Goal: Navigation & Orientation: Find specific page/section

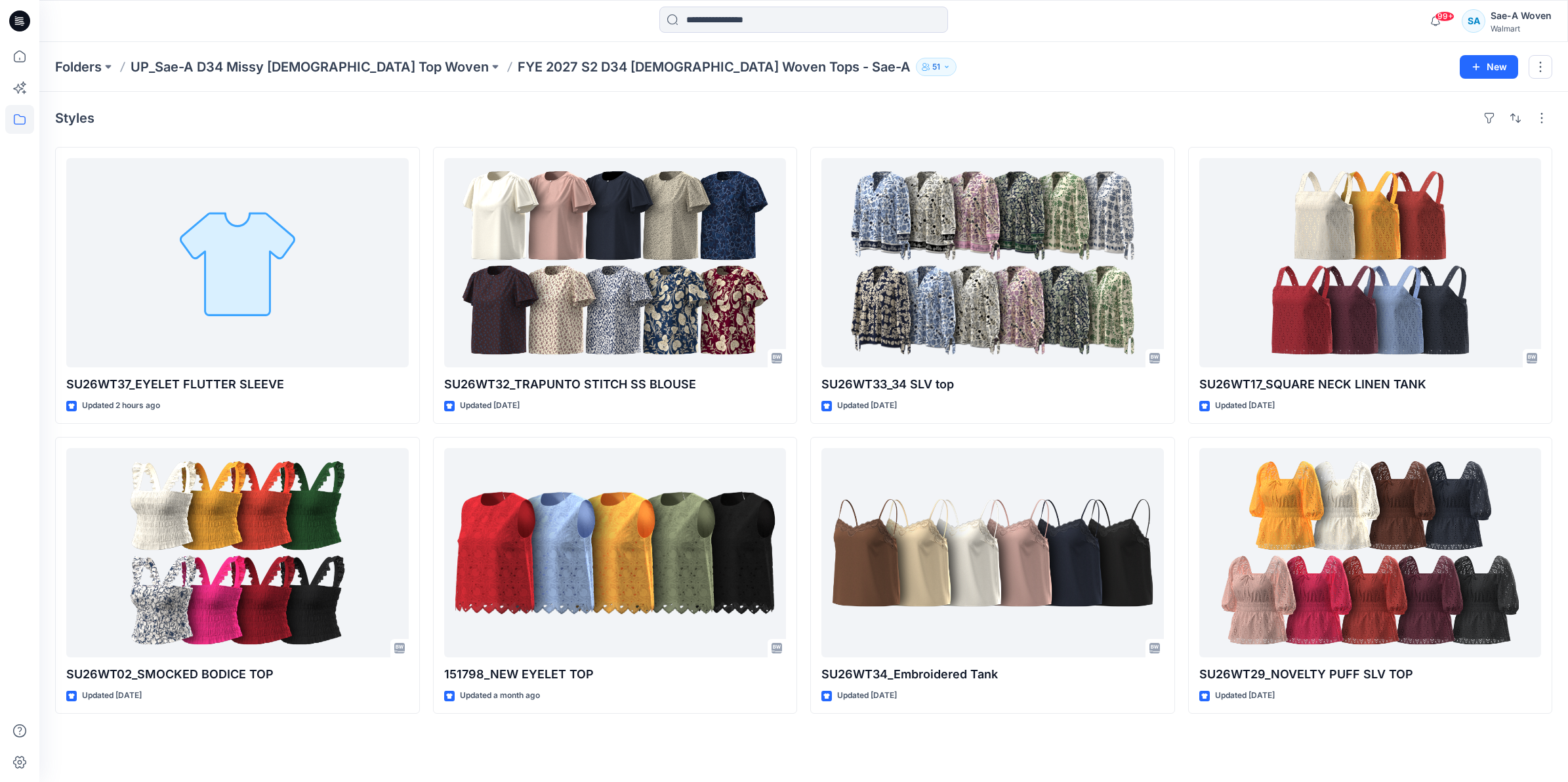
click at [355, 54] on div "Folders UP_Sae-A D34 Missy [DEMOGRAPHIC_DATA] Top Woven FYE 2027 S2 D34 [DEMOGR…" at bounding box center [803, 66] width 1528 height 50
click at [71, 63] on p "Folders" at bounding box center [78, 67] width 46 height 19
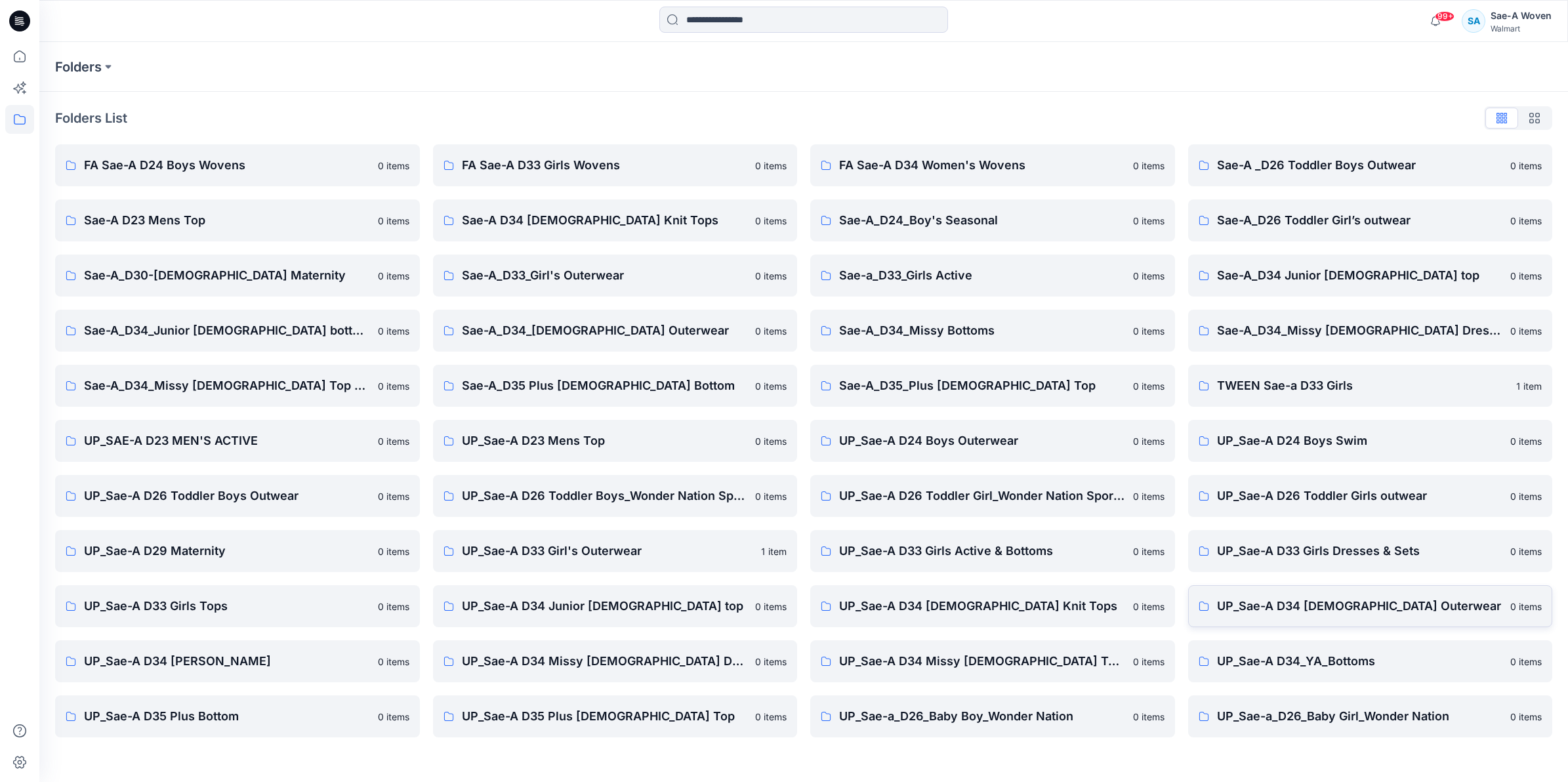
click at [1243, 597] on p "UP_Sae-A D34 [DEMOGRAPHIC_DATA] Outerwear" at bounding box center [1359, 606] width 286 height 19
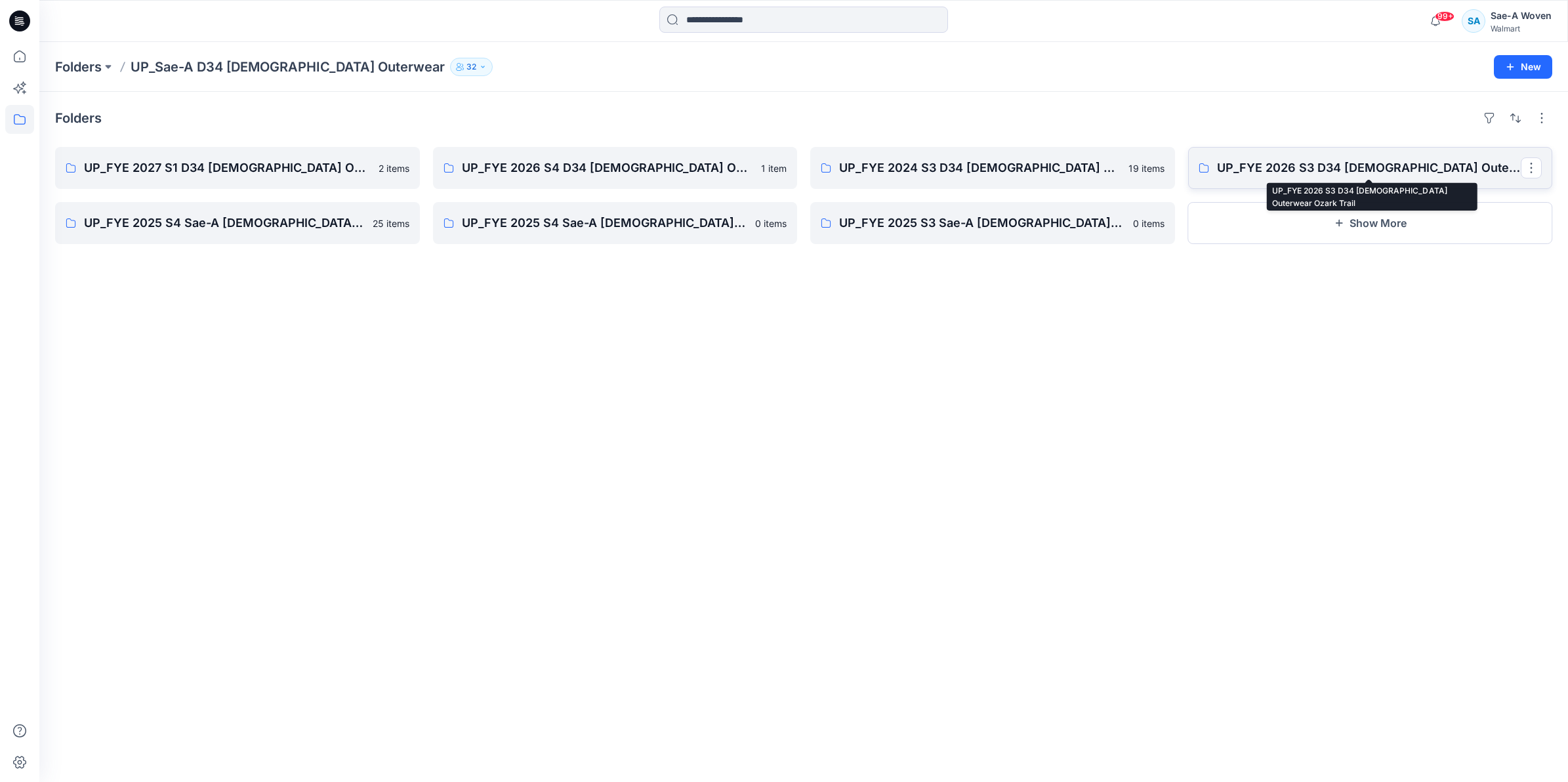
click at [1309, 164] on p "UP_FYE 2026 S3 D34 [DEMOGRAPHIC_DATA] Outerwear Ozark Trail" at bounding box center [1368, 168] width 304 height 19
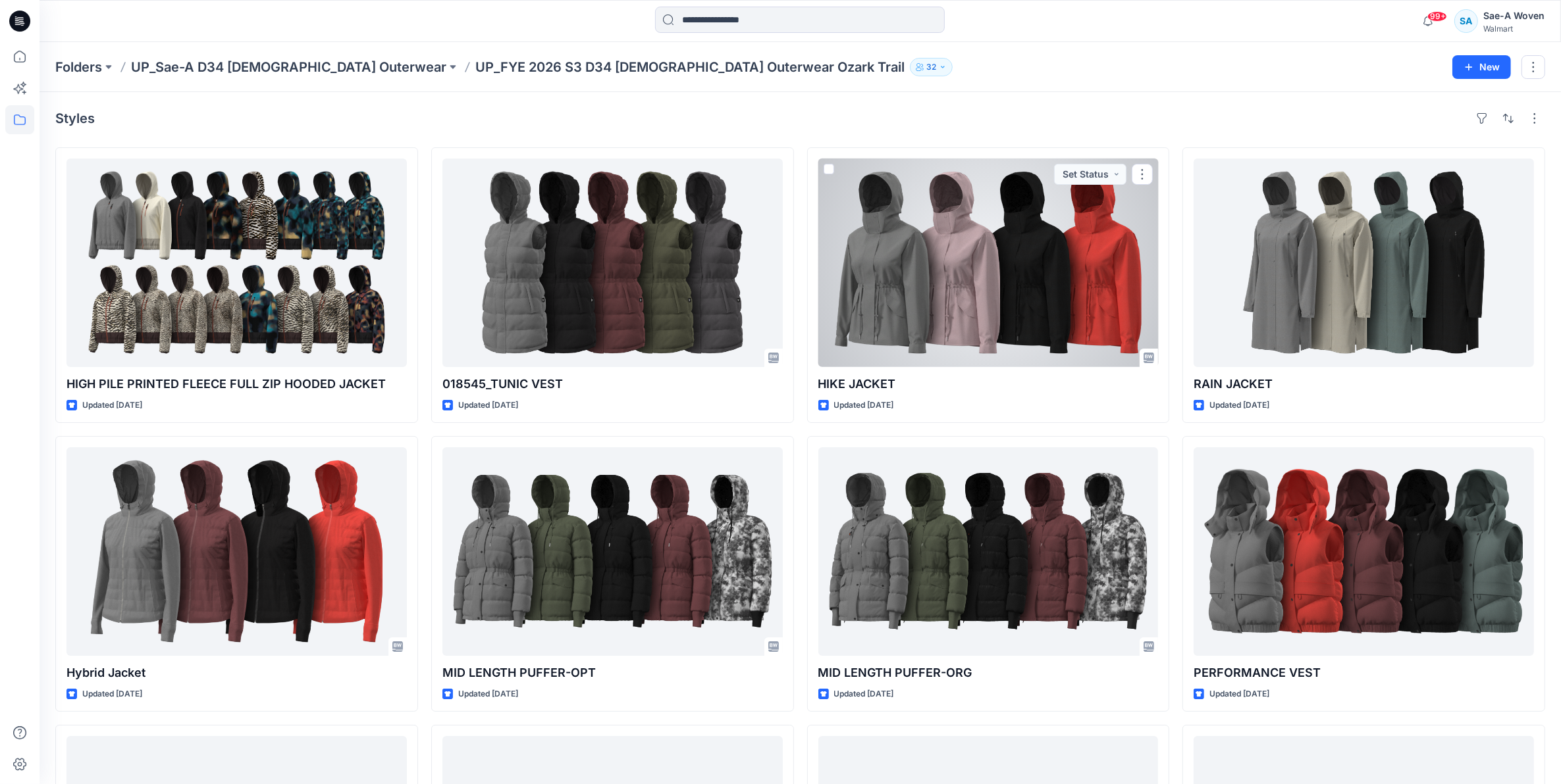
click at [969, 274] on div at bounding box center [989, 263] width 341 height 209
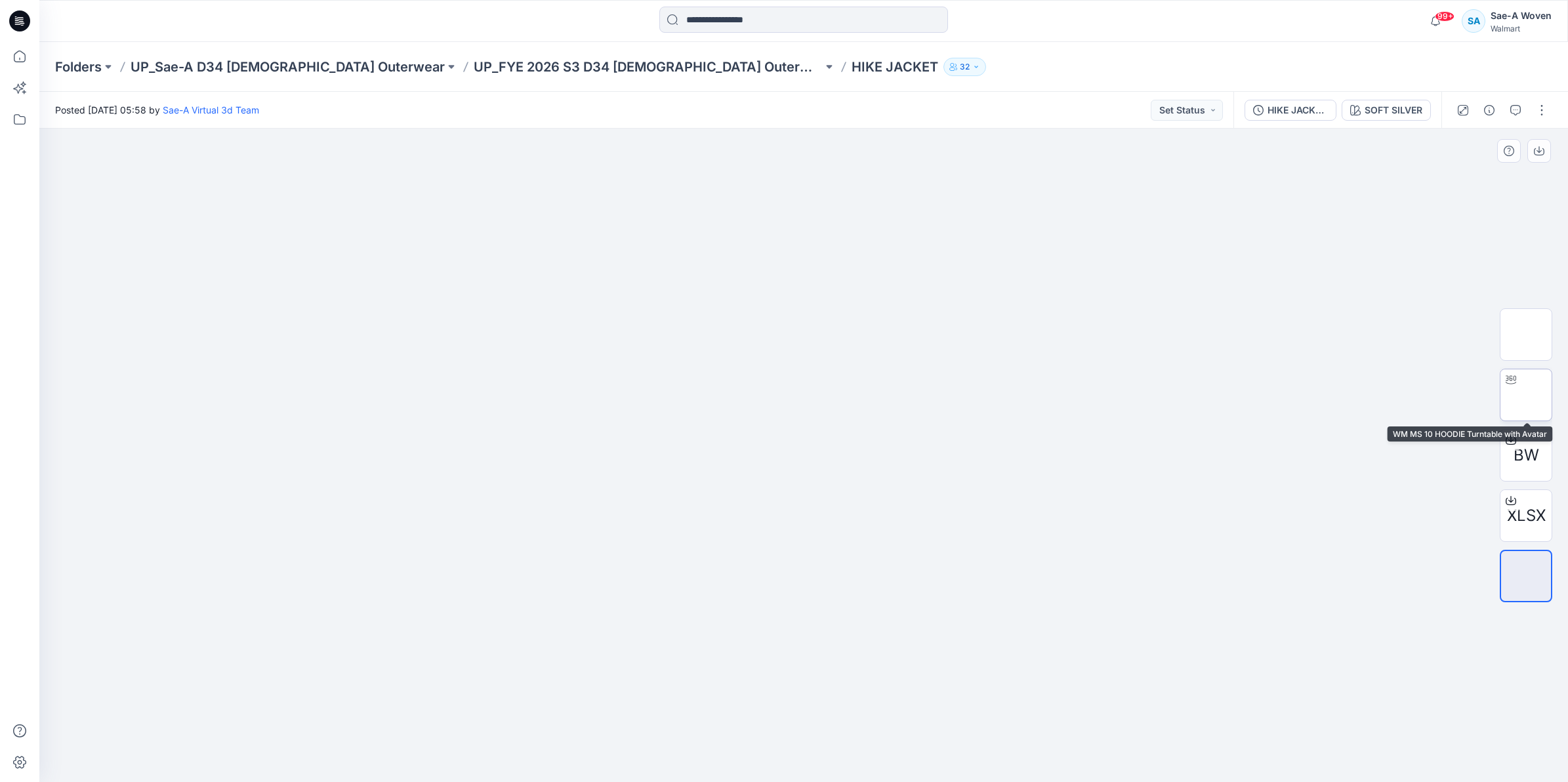
click at [1526, 395] on img at bounding box center [1526, 395] width 0 height 0
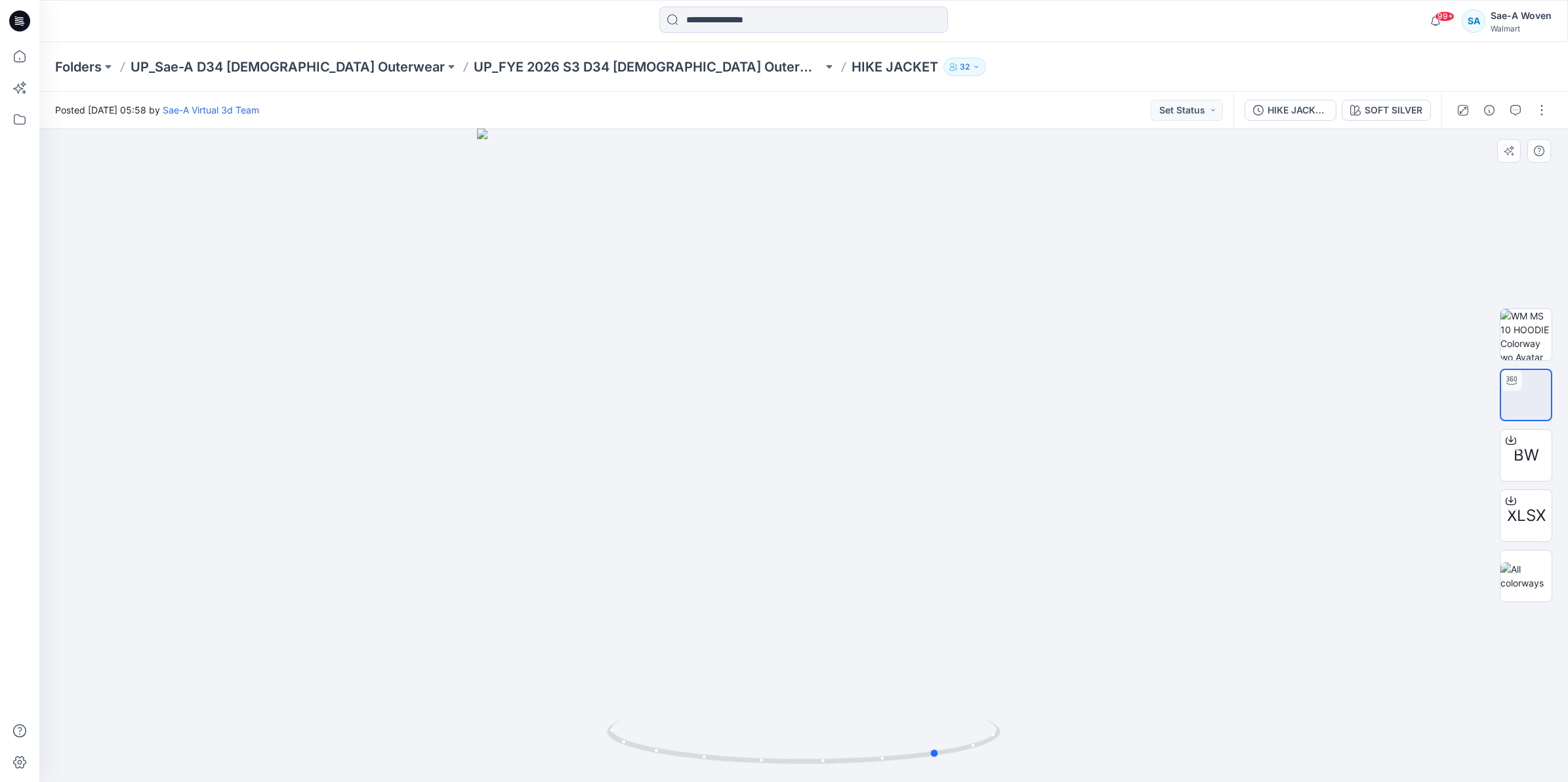
drag, startPoint x: 902, startPoint y: 589, endPoint x: 650, endPoint y: 627, distance: 254.8
click at [650, 627] on div at bounding box center [803, 455] width 1528 height 653
drag, startPoint x: 821, startPoint y: 520, endPoint x: 798, endPoint y: 643, distance: 125.1
click at [798, 643] on img at bounding box center [804, 455] width 837 height 653
drag, startPoint x: 868, startPoint y: 614, endPoint x: 932, endPoint y: 618, distance: 64.1
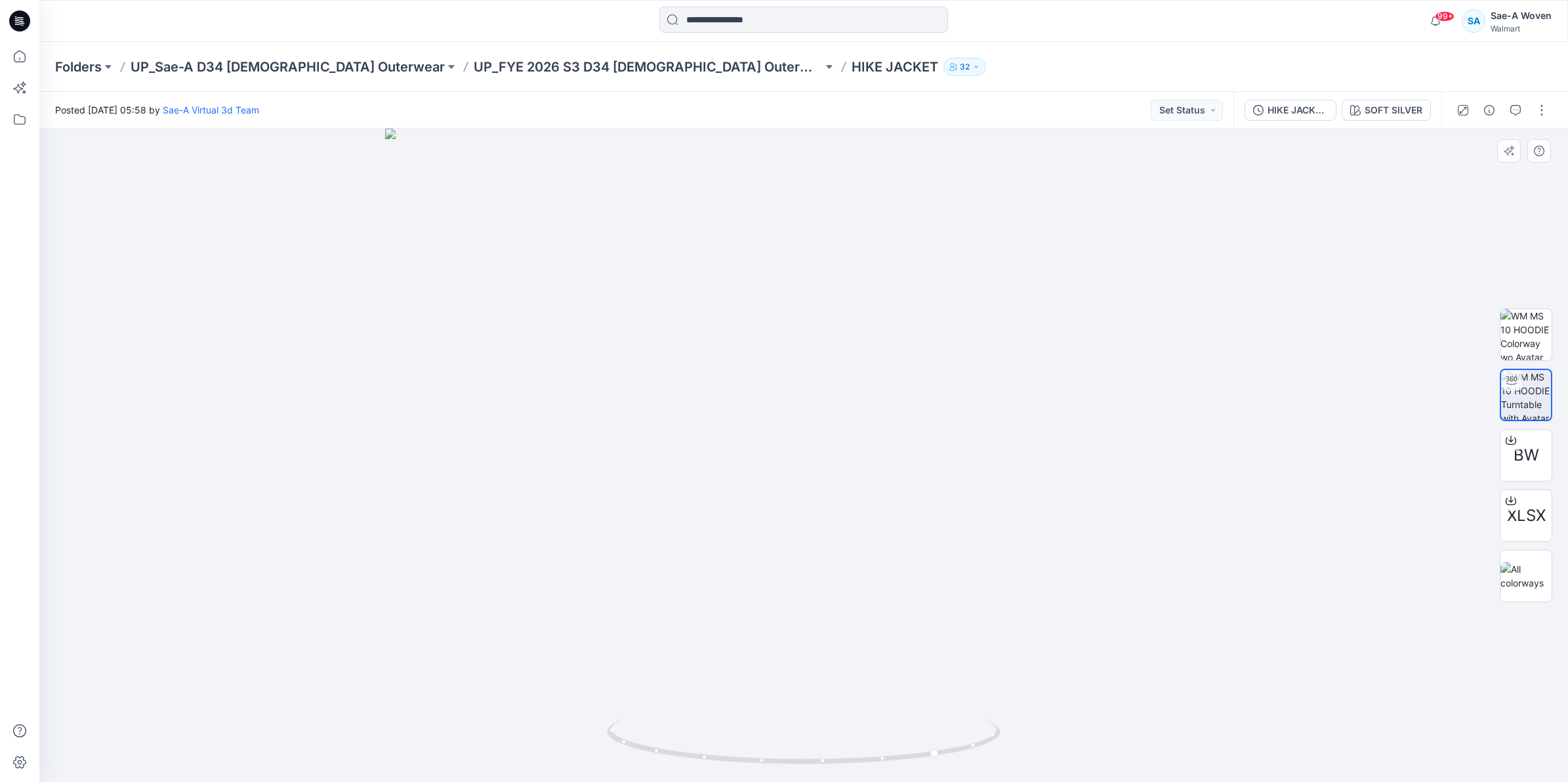
click at [932, 618] on img at bounding box center [804, 455] width 837 height 653
drag, startPoint x: 772, startPoint y: 757, endPoint x: 869, endPoint y: 763, distance: 97.2
click at [869, 763] on icon at bounding box center [805, 743] width 397 height 49
click at [595, 74] on p "UP_FYE 2026 S3 D34 [DEMOGRAPHIC_DATA] Outerwear Ozark Trail" at bounding box center [648, 67] width 349 height 19
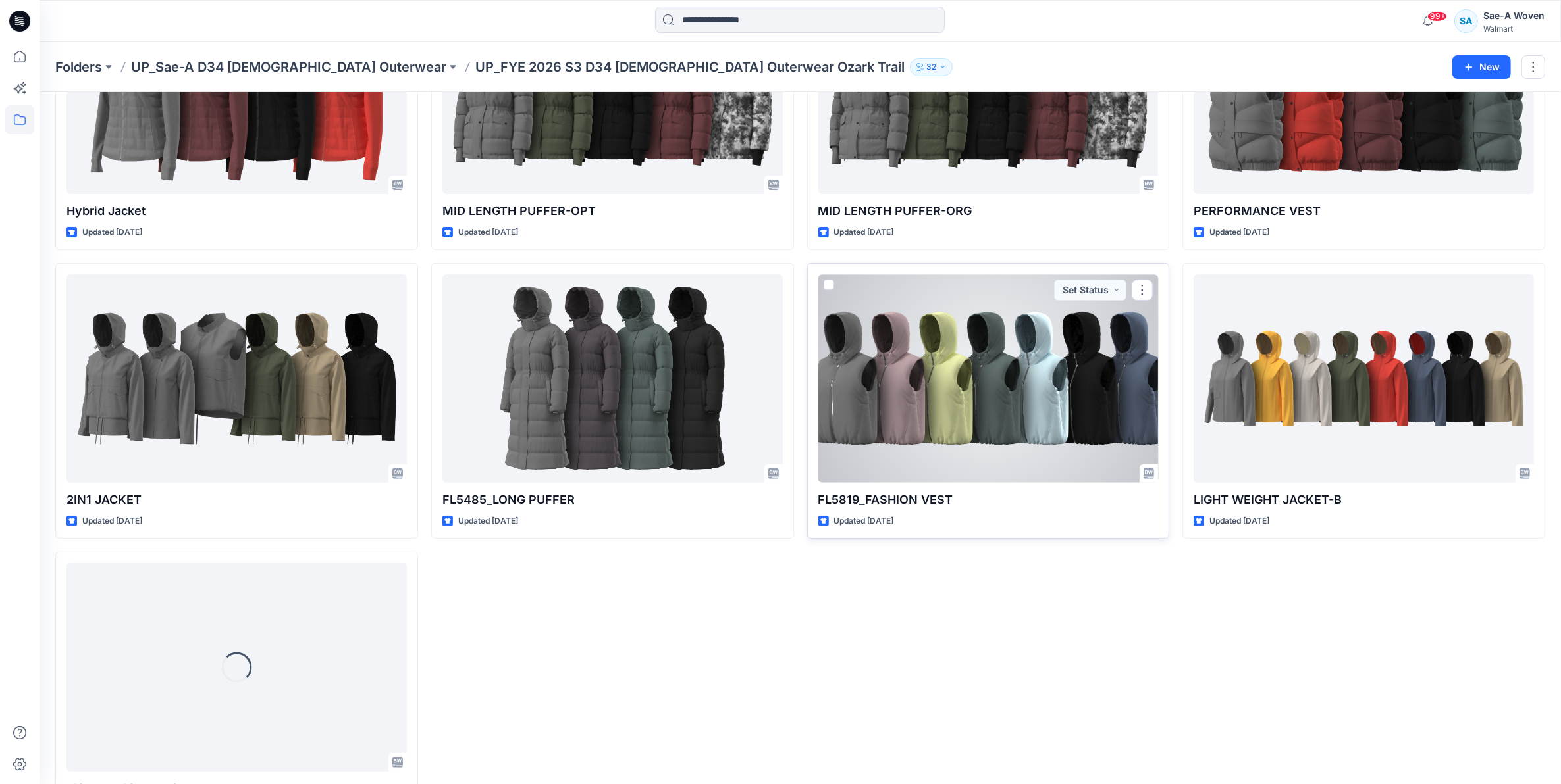
scroll to position [521, 0]
